Goal: Task Accomplishment & Management: Use online tool/utility

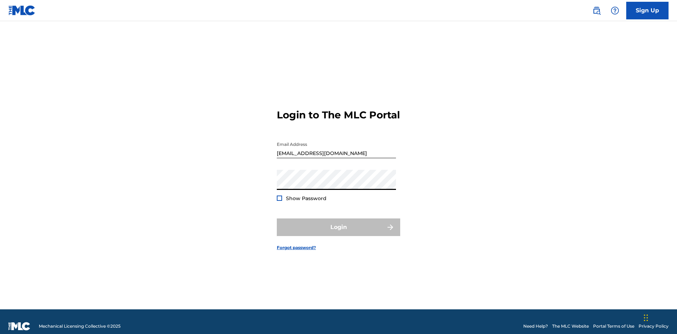
scroll to position [9, 0]
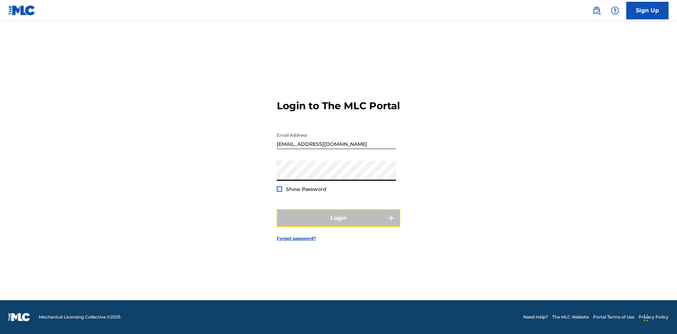
click at [339, 224] on button "Login" at bounding box center [338, 218] width 123 height 18
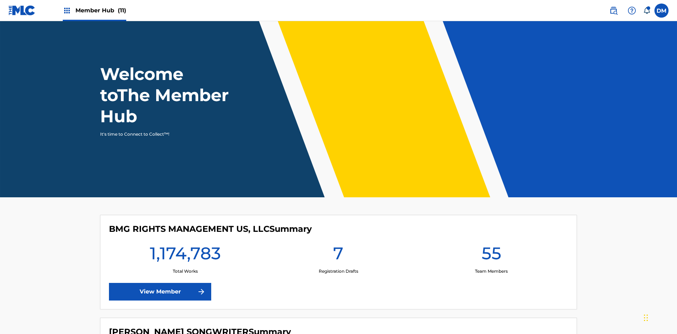
click at [94, 10] on span "Member Hub (11)" at bounding box center [100, 10] width 51 height 8
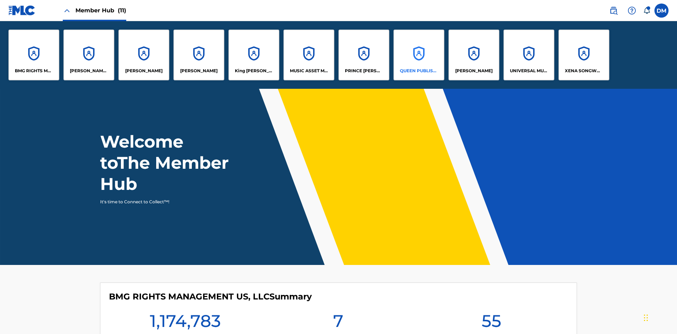
click at [419, 71] on p "QUEEN PUBLISHA" at bounding box center [419, 71] width 38 height 6
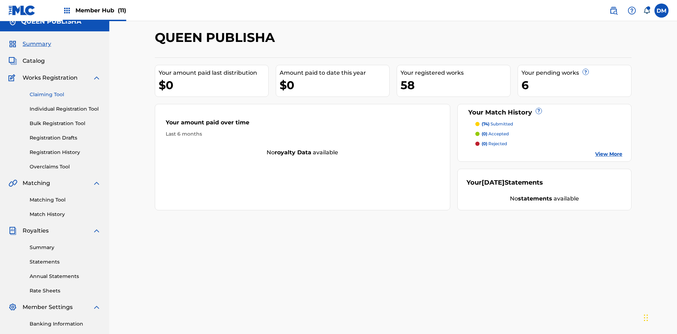
click at [65, 91] on link "Claiming Tool" at bounding box center [65, 94] width 71 height 7
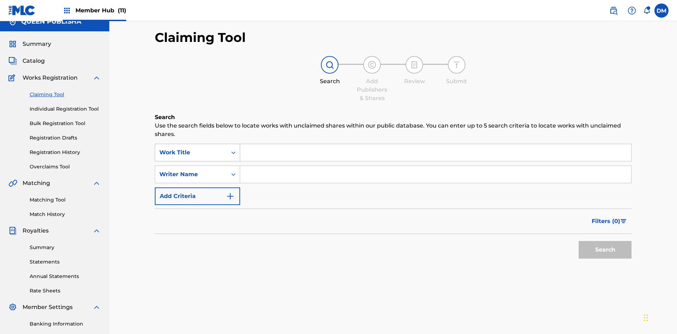
click at [191, 148] on div "Work Title" at bounding box center [190, 152] width 63 height 8
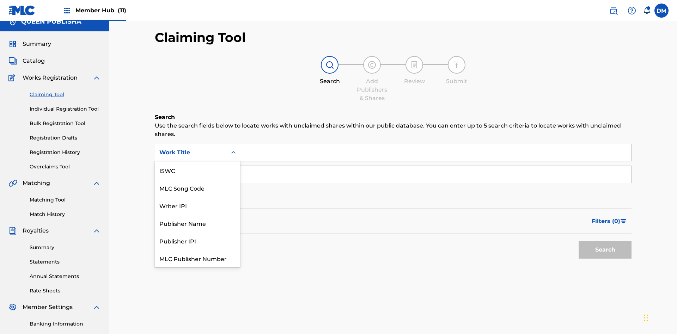
click at [198, 179] on div "MLC Song Code" at bounding box center [197, 188] width 85 height 18
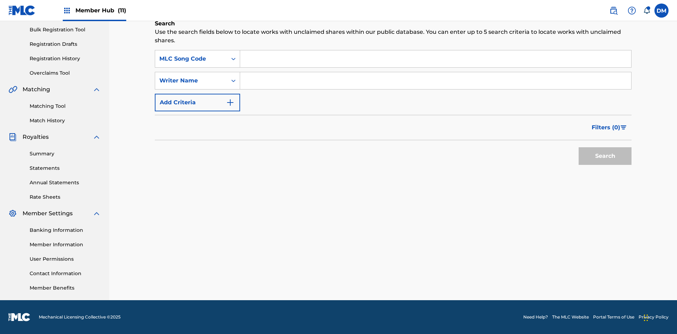
click at [436, 59] on input "Search Form" at bounding box center [435, 58] width 391 height 17
click at [605, 156] on button "Search" at bounding box center [605, 156] width 53 height 18
click at [606, 128] on span "Filters ( 0 )" at bounding box center [606, 127] width 29 height 8
click at [0, 0] on div "Search Form" at bounding box center [0, 0] width 0 height 0
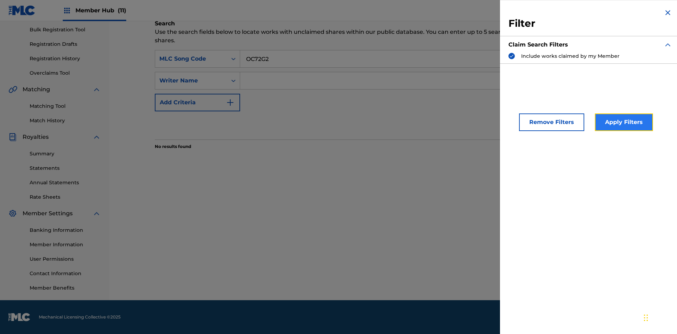
click at [623, 122] on button "Apply Filters" at bounding box center [624, 123] width 58 height 18
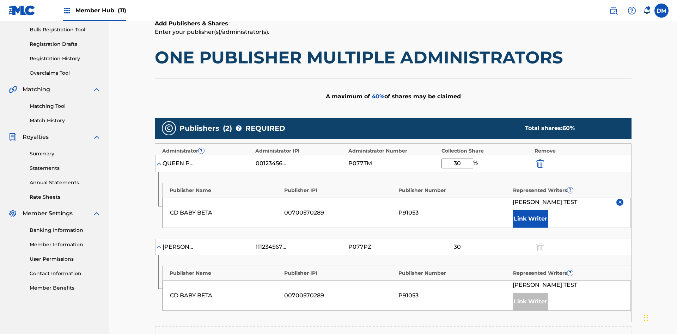
click at [457, 159] on input "30" at bounding box center [458, 164] width 32 height 10
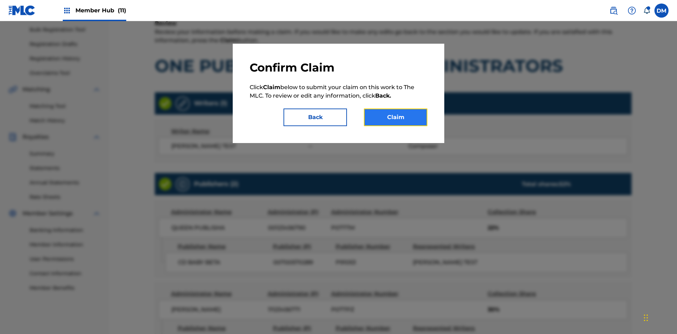
click at [396, 117] on button "Claim" at bounding box center [395, 118] width 63 height 18
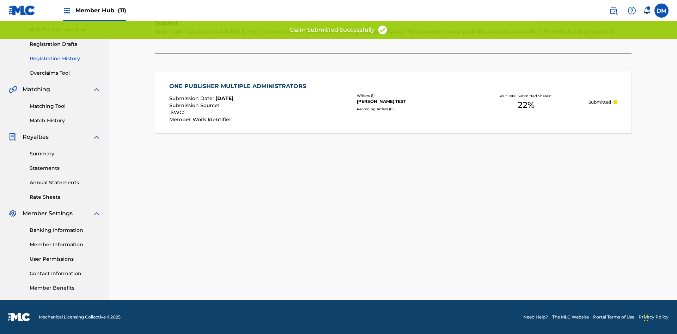
click at [65, 59] on link "Registration History" at bounding box center [65, 58] width 71 height 7
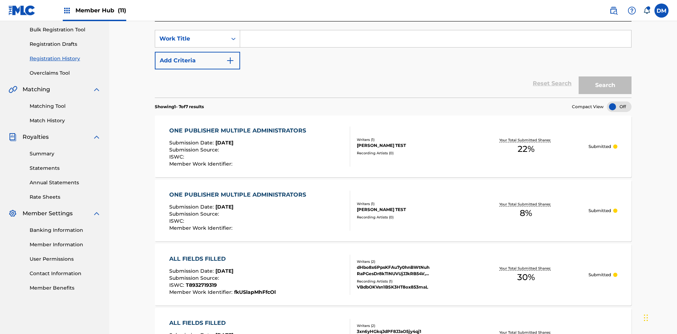
click at [436, 47] on input "Search Form" at bounding box center [435, 38] width 391 height 17
click at [605, 77] on button "Search" at bounding box center [605, 86] width 53 height 18
